Goal: Task Accomplishment & Management: Use online tool/utility

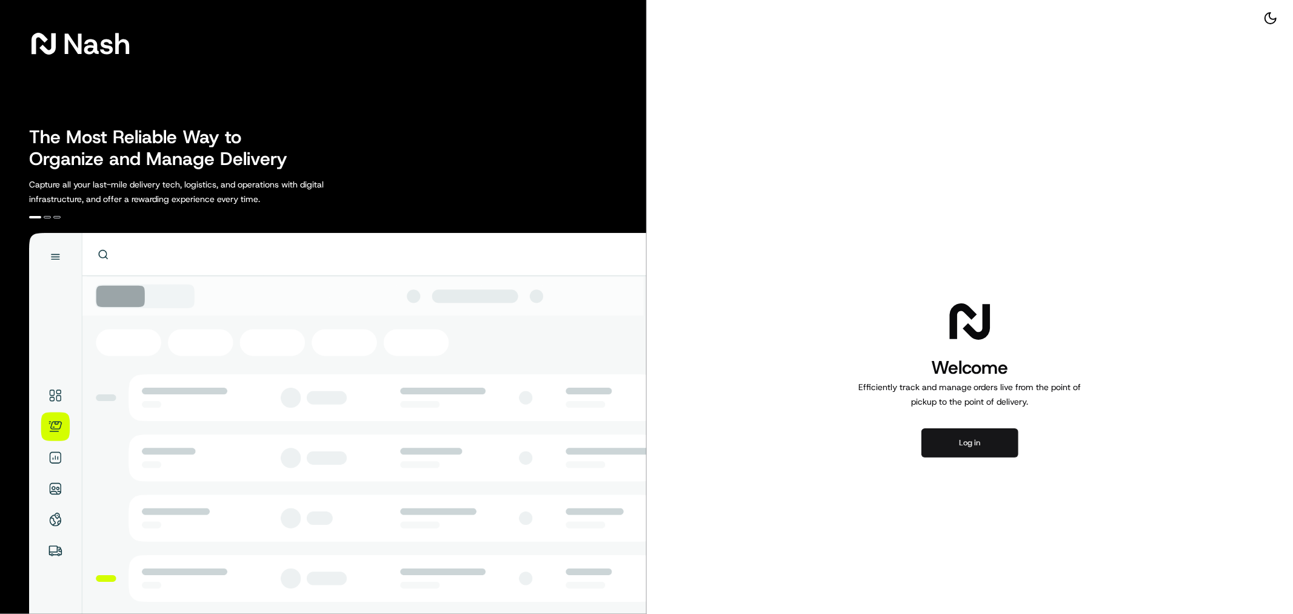
click at [978, 432] on button "Log in" at bounding box center [970, 442] width 97 height 29
